Goal: Task Accomplishment & Management: Manage account settings

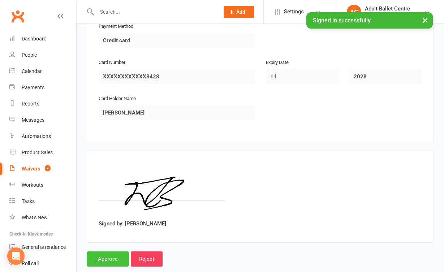
scroll to position [673, 0]
click at [118, 252] on input "Approve" at bounding box center [108, 259] width 42 height 15
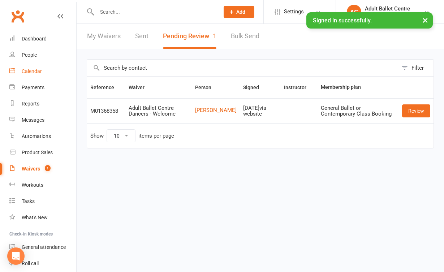
click at [44, 75] on link "Calendar" at bounding box center [42, 71] width 67 height 16
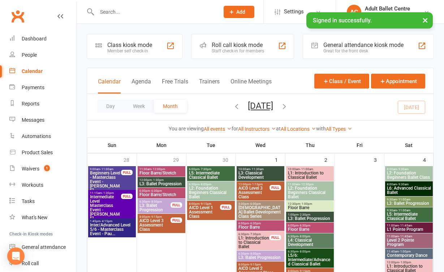
click at [126, 17] on div at bounding box center [150, 11] width 127 height 23
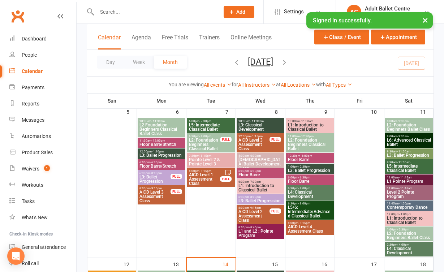
scroll to position [199, 0]
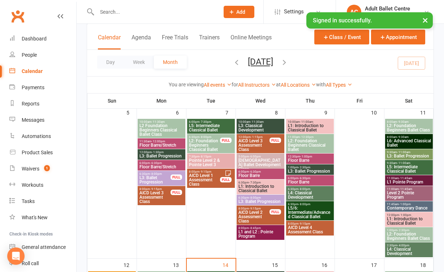
click at [411, 130] on span "L2: Foundation Beginners Ballet Class" at bounding box center [408, 127] width 45 height 9
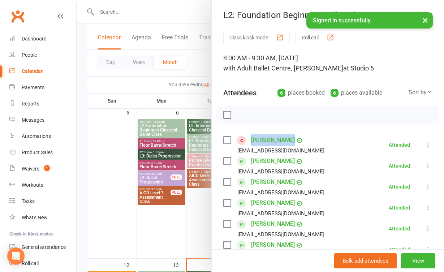
drag, startPoint x: 287, startPoint y: 141, endPoint x: 251, endPoint y: 140, distance: 35.4
click at [251, 140] on div "Emily Beddoe" at bounding box center [277, 140] width 52 height 12
copy div "Emily Beddoe"
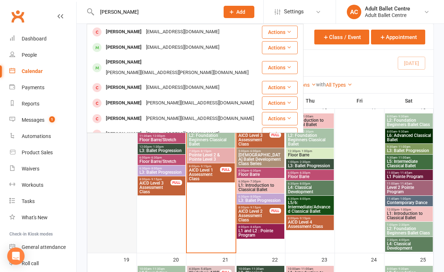
type input "Emily bard"
click at [106, 171] on div at bounding box center [112, 182] width 48 height 139
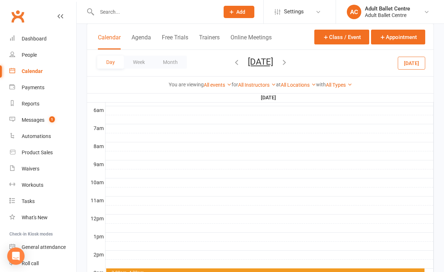
click at [418, 55] on div "Day Week Month Sunday, Oct 12, 2025 October 2025 Sun Mon Tue Wed Thu Fri Sat 28…" at bounding box center [260, 63] width 346 height 26
click at [418, 59] on button "Today" at bounding box center [410, 62] width 27 height 13
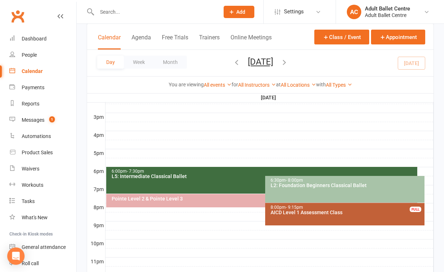
scroll to position [269, 0]
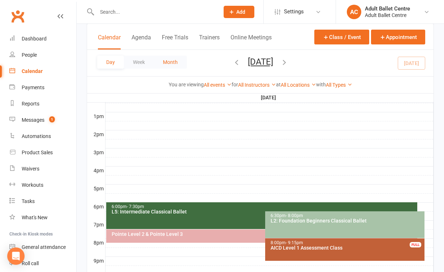
click at [179, 67] on button "Month" at bounding box center [170, 62] width 33 height 13
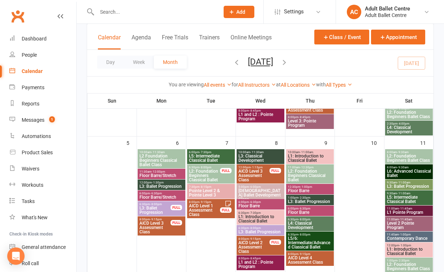
scroll to position [165, 0]
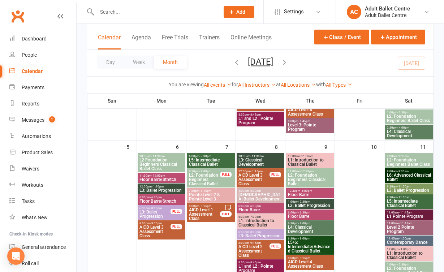
click at [412, 156] on span "8:00am - 9:30am" at bounding box center [408, 155] width 45 height 3
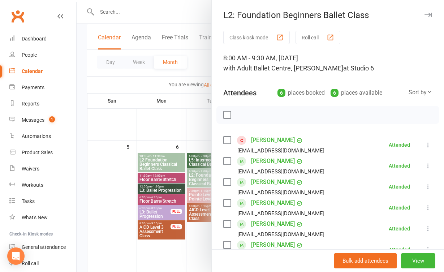
click at [268, 140] on link "Emily Beddoe" at bounding box center [273, 140] width 44 height 12
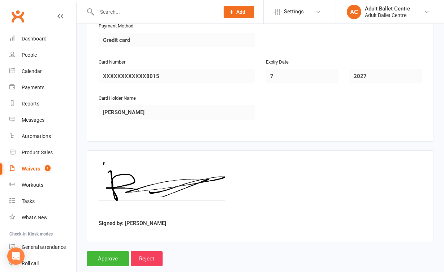
scroll to position [673, 0]
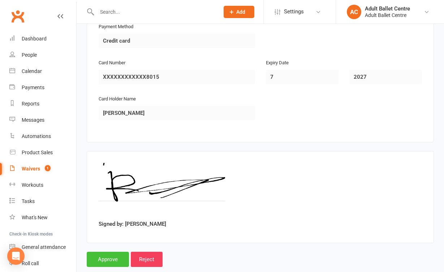
click at [111, 252] on input "Approve" at bounding box center [108, 259] width 42 height 15
